Goal: Transaction & Acquisition: Purchase product/service

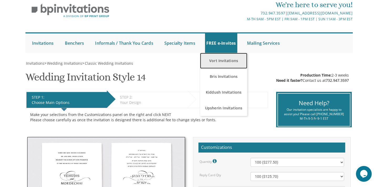
click at [225, 62] on link "Vort Invitations" at bounding box center [223, 61] width 47 height 16
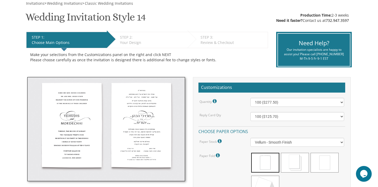
scroll to position [80, 0]
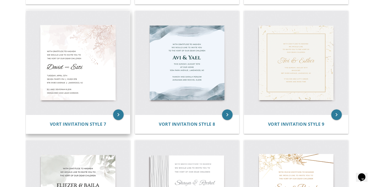
scroll to position [362, 0]
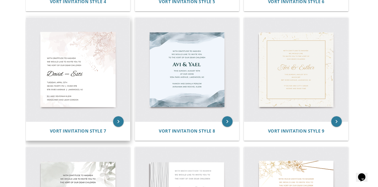
click at [83, 93] on img at bounding box center [78, 70] width 104 height 104
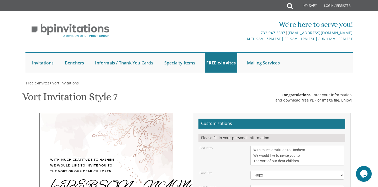
scroll to position [76, 0]
drag, startPoint x: 276, startPoint y: 113, endPoint x: 248, endPoint y: 111, distance: 28.7
click at [248, 185] on div "[PERSON_NAME] & Esti" at bounding box center [298, 189] width 102 height 9
type textarea "[PERSON_NAME] & [PERSON_NAME]"
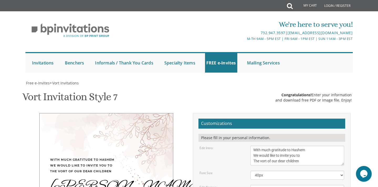
scroll to position [103, 0]
drag, startPoint x: 299, startPoint y: 125, endPoint x: 256, endPoint y: 122, distance: 42.4
drag, startPoint x: 307, startPoint y: 134, endPoint x: 250, endPoint y: 131, distance: 56.9
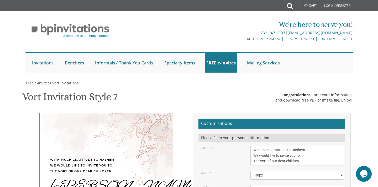
type textarea "Rabbi & Mrs. Shmuel Wasser Rabbi & Mrs. Dovid Silver"
drag, startPoint x: 301, startPoint y: 106, endPoint x: 284, endPoint y: 106, distance: 17.3
drag, startPoint x: 283, startPoint y: 110, endPoint x: 253, endPoint y: 113, distance: 29.6
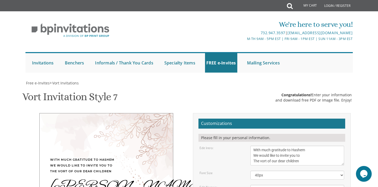
drag, startPoint x: 310, startPoint y: 113, endPoint x: 285, endPoint y: 111, distance: 25.6
drag, startPoint x: 278, startPoint y: 100, endPoint x: 270, endPoint y: 101, distance: 7.4
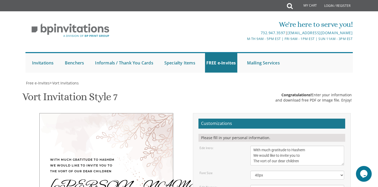
type textarea "Tuesday, November 12th Seven-thirty PM | Milchamta Hall 144-22 73rd Ave | Flush…"
click at [304, 185] on textarea "Dovid & Esti" at bounding box center [298, 189] width 94 height 9
click at [344, 185] on textarea "Dovid & Esti" at bounding box center [298, 189] width 94 height 9
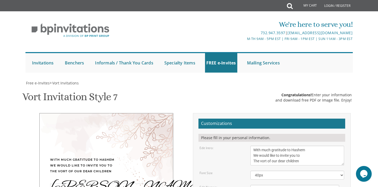
drag, startPoint x: 344, startPoint y: 90, endPoint x: 339, endPoint y: 108, distance: 19.3
click at [339, 171] on select "40px 50px 60px" at bounding box center [298, 175] width 94 height 9
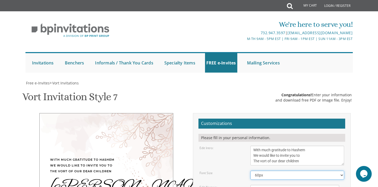
click at [333, 171] on select "40px 50px 60px" at bounding box center [298, 175] width 94 height 9
click at [326, 171] on select "40px 50px 60px" at bounding box center [298, 175] width 94 height 9
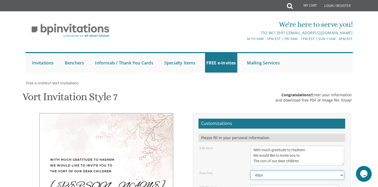
click at [323, 171] on select "40px 50px 60px" at bounding box center [298, 175] width 94 height 9
click at [318, 171] on select "40px 50px 60px" at bounding box center [298, 175] width 94 height 9
select select "40px"
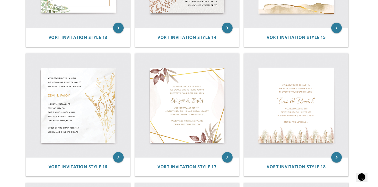
scroll to position [714, 0]
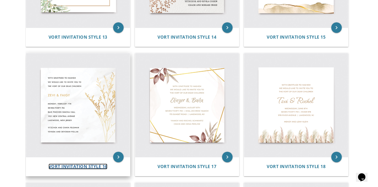
click at [105, 167] on span "Vort Invitation Style 16" at bounding box center [78, 166] width 59 height 6
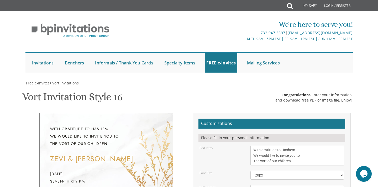
scroll to position [91, 0]
drag, startPoint x: 281, startPoint y: 98, endPoint x: 213, endPoint y: 91, distance: 68.1
type textarea "Mordechai & Rivka"
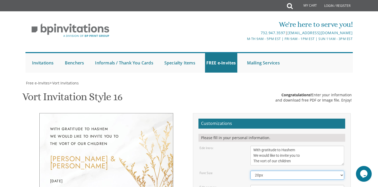
click at [326, 171] on select "20px 30px 40px 50px" at bounding box center [298, 175] width 94 height 9
click at [322, 171] on select "20px 30px 40px 50px" at bounding box center [298, 175] width 94 height 9
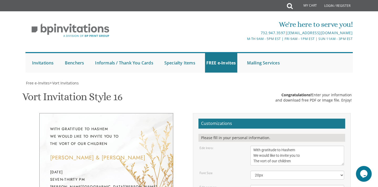
click at [318, 171] on select "20px 30px 40px 50px" at bounding box center [298, 175] width 94 height 9
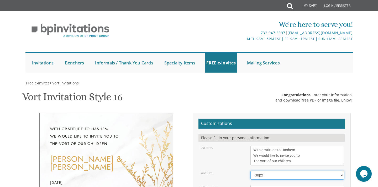
click at [313, 171] on select "20px 30px 40px 50px" at bounding box center [298, 175] width 94 height 9
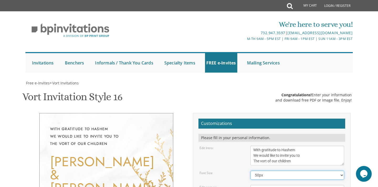
click at [306, 171] on select "20px 30px 40px 50px" at bounding box center [298, 175] width 94 height 9
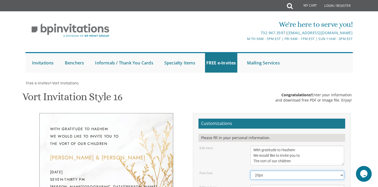
click at [329, 171] on select "20px 30px 40px 50px" at bounding box center [298, 175] width 94 height 9
select select "30px"
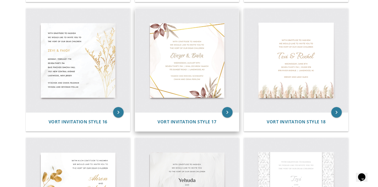
scroll to position [802, 0]
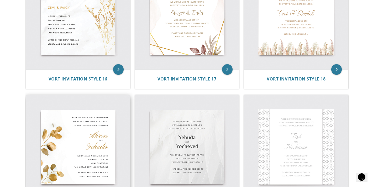
click at [109, 138] on img at bounding box center [78, 147] width 104 height 104
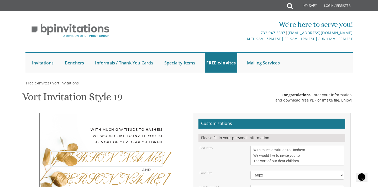
drag, startPoint x: 274, startPoint y: 102, endPoint x: 235, endPoint y: 101, distance: 39.4
click at [235, 185] on div "Edit Name #1: [GEOGRAPHIC_DATA]" at bounding box center [272, 189] width 153 height 9
type textarea "[PERSON_NAME]"
drag, startPoint x: 269, startPoint y: 145, endPoint x: 244, endPoint y: 143, distance: 25.0
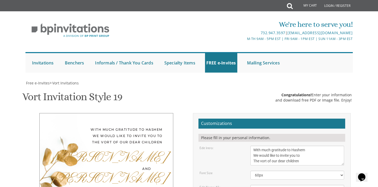
click at [148, 172] on div "[PERSON_NAME]" at bounding box center [106, 179] width 112 height 14
drag, startPoint x: 343, startPoint y: 146, endPoint x: 366, endPoint y: 161, distance: 27.3
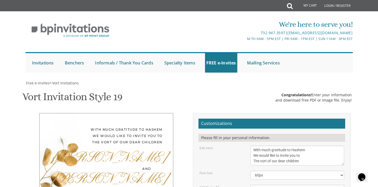
drag, startPoint x: 367, startPoint y: 161, endPoint x: 343, endPoint y: 156, distance: 24.5
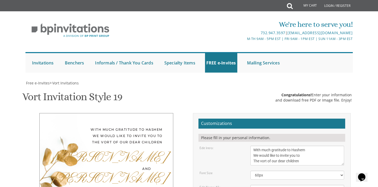
type textarea "Rivka"
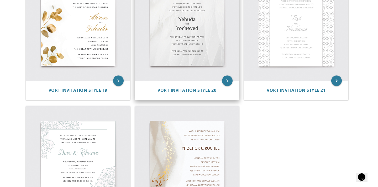
scroll to position [916, 0]
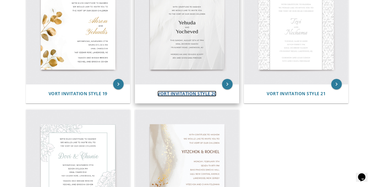
click at [192, 93] on span "Vort Invitation Style 20" at bounding box center [187, 94] width 59 height 6
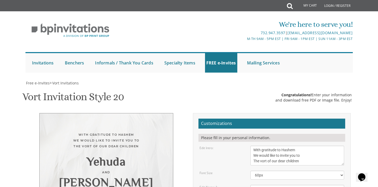
scroll to position [130, 0]
drag, startPoint x: 273, startPoint y: 59, endPoint x: 223, endPoint y: 59, distance: 49.7
click at [223, 185] on div "Edit Name 1: Yehuda" at bounding box center [272, 189] width 153 height 9
type textarea "Mordechai"
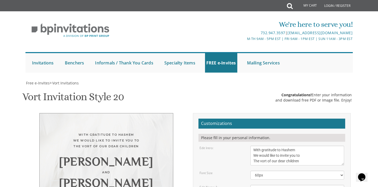
drag, startPoint x: 276, startPoint y: 87, endPoint x: 217, endPoint y: 86, distance: 59.1
type textarea "Rivka"
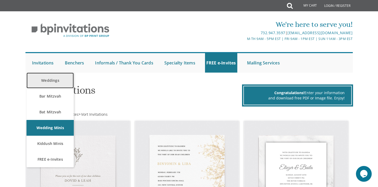
click at [52, 78] on link "Weddings" at bounding box center [50, 81] width 47 height 16
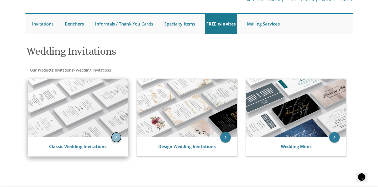
click at [117, 139] on icon "keyboard_arrow_right" at bounding box center [116, 137] width 11 height 11
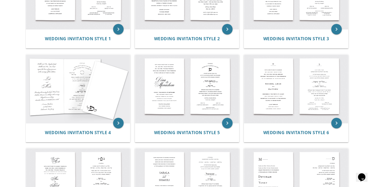
scroll to position [157, 0]
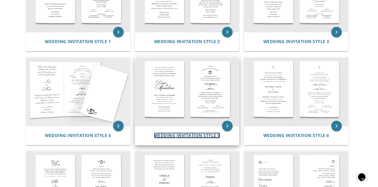
click at [162, 134] on span "Wedding Invitation Style 5" at bounding box center [187, 135] width 66 height 6
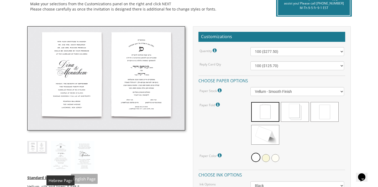
click at [58, 158] on img at bounding box center [61, 156] width 20 height 30
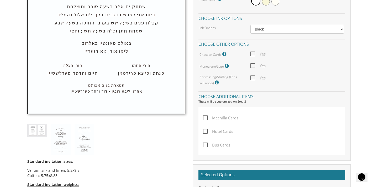
scroll to position [285, 0]
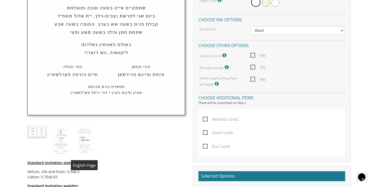
click at [86, 136] on img at bounding box center [85, 141] width 20 height 30
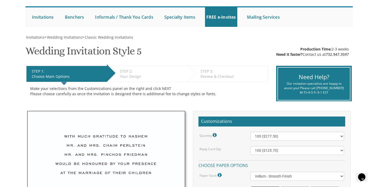
scroll to position [44, 0]
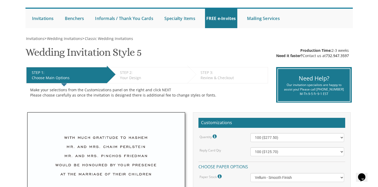
click at [129, 76] on div "Your Design" at bounding box center [152, 77] width 65 height 5
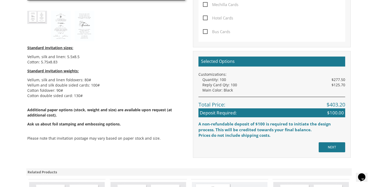
scroll to position [400, 0]
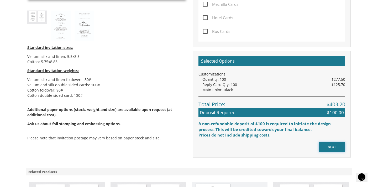
click at [336, 146] on input "NEXT" at bounding box center [332, 147] width 27 height 10
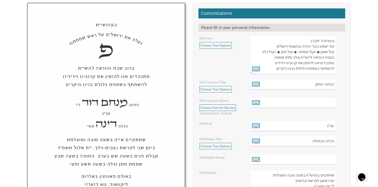
click at [301, 52] on textarea "בעזרת ה' יתברך עוד ישמע בערי יהודה ובחוצות ירושלים קול ששון ◆ וקול שמחה ◆ קול ח…" at bounding box center [293, 54] width 85 height 39
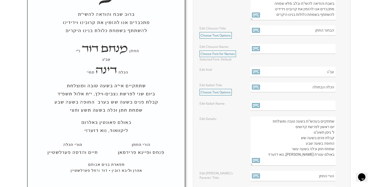
scroll to position [233, 0]
click at [317, 51] on input "text" at bounding box center [293, 48] width 85 height 10
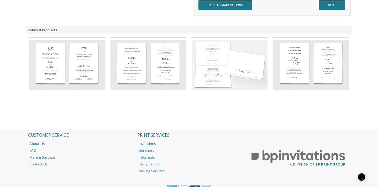
scroll to position [576, 0]
